Goal: Find contact information: Find contact information

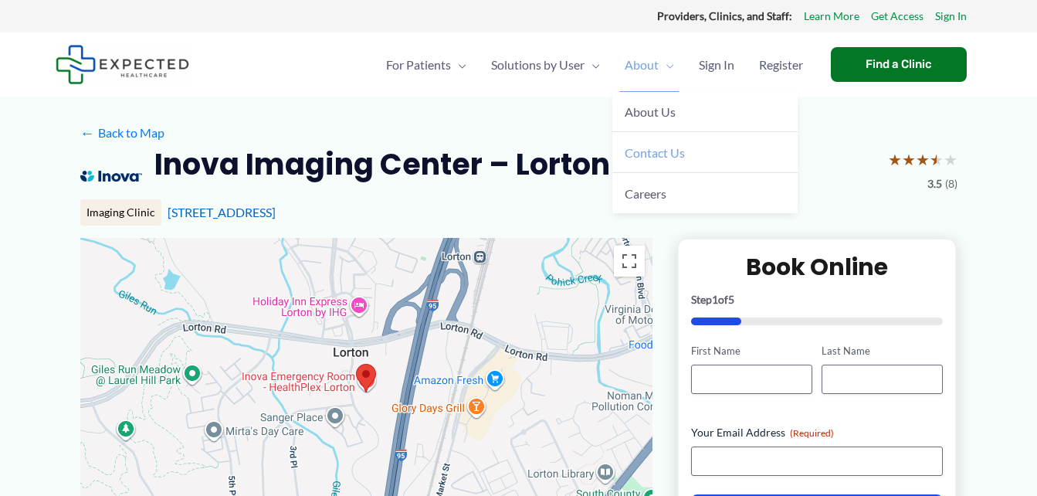
click at [660, 159] on span "Contact Us" at bounding box center [655, 152] width 60 height 15
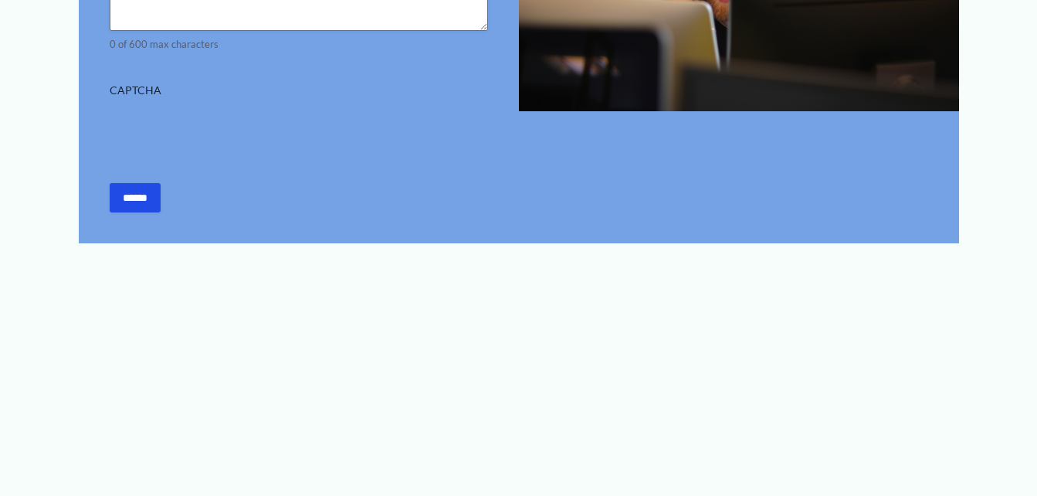
scroll to position [853, 0]
